Goal: Task Accomplishment & Management: Manage account settings

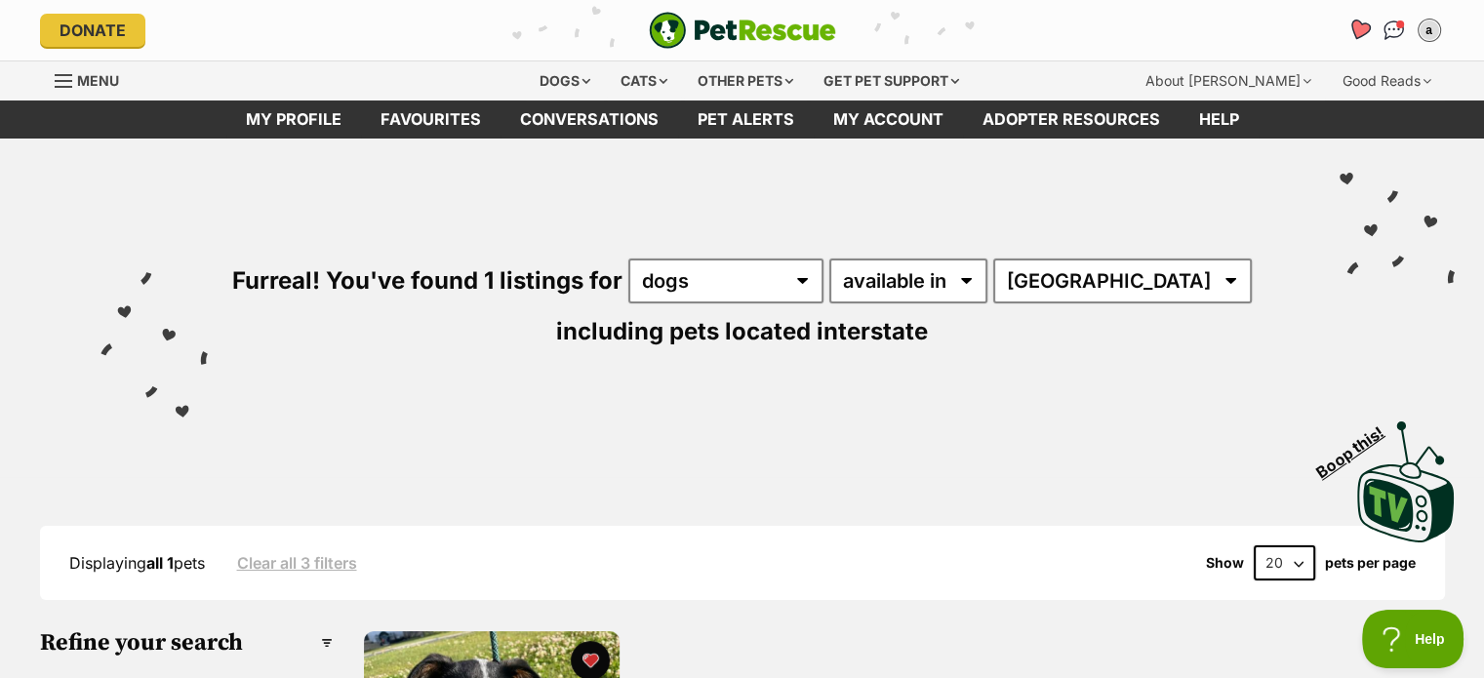
click at [1362, 40] on icon "Favourites" at bounding box center [1358, 30] width 26 height 25
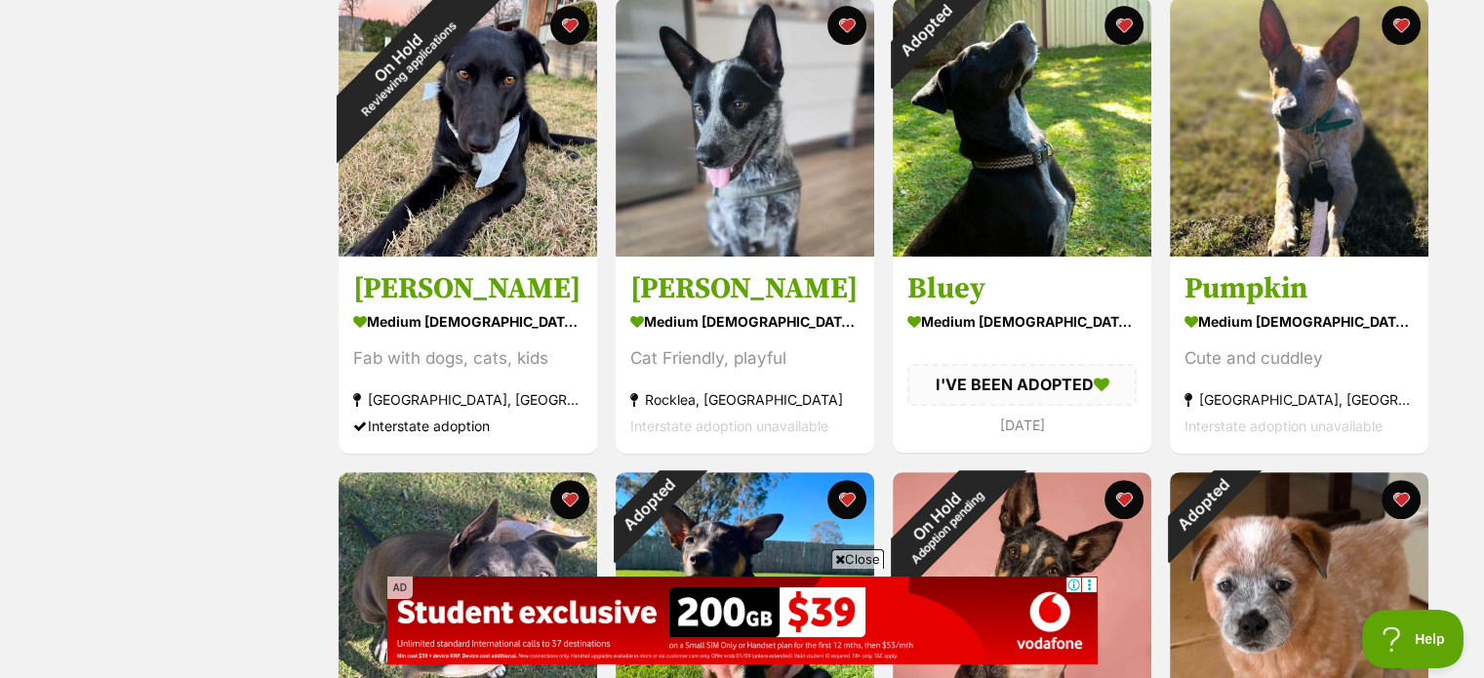
scroll to position [976, 0]
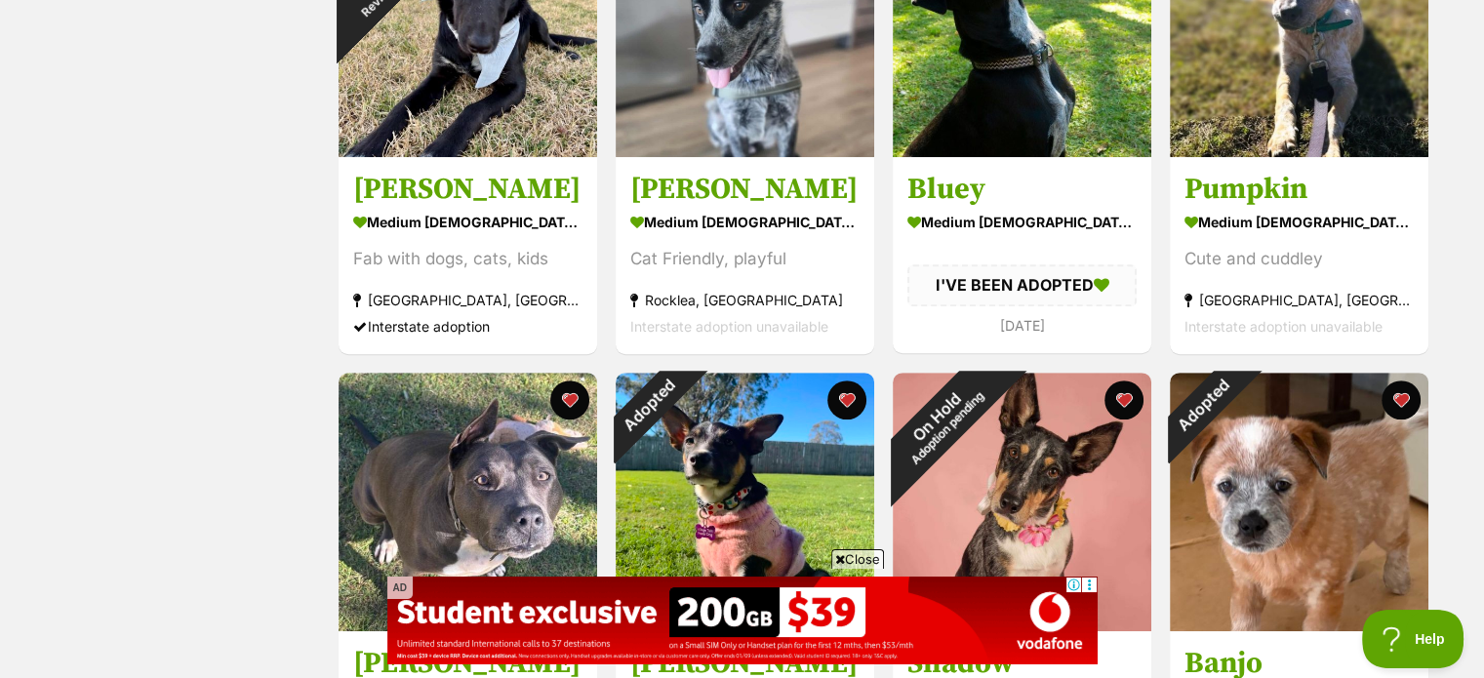
click at [873, 565] on span "Close" at bounding box center [857, 559] width 53 height 20
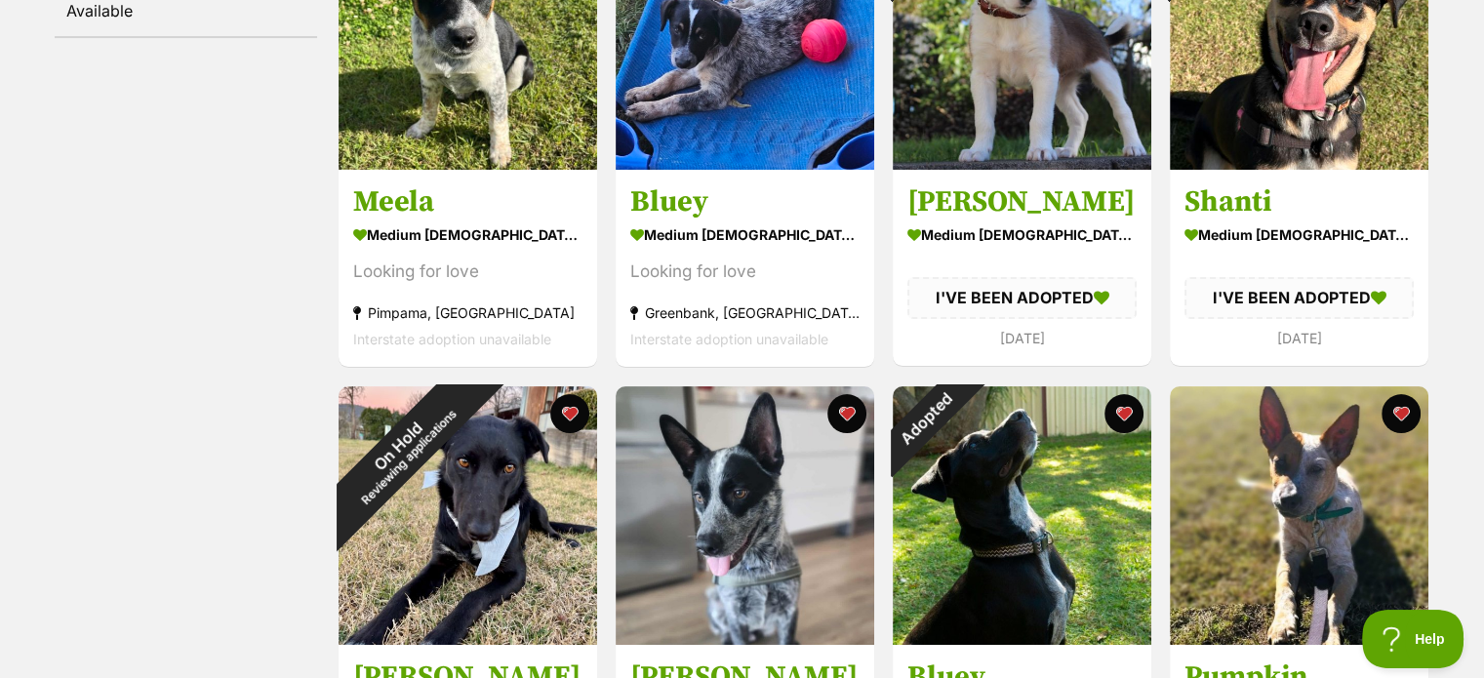
scroll to position [0, 0]
